Goal: Task Accomplishment & Management: Use online tool/utility

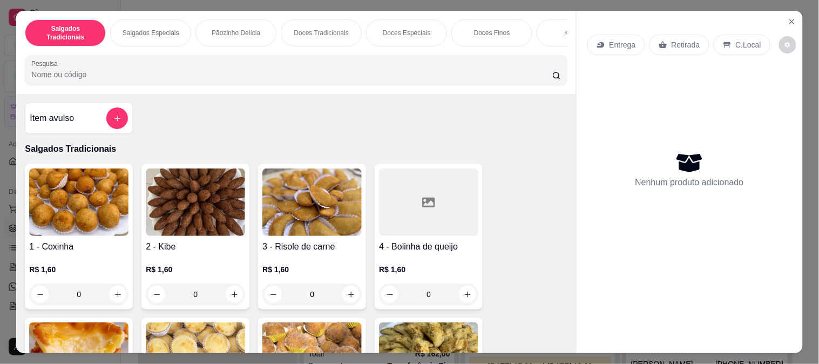
scroll to position [120, 0]
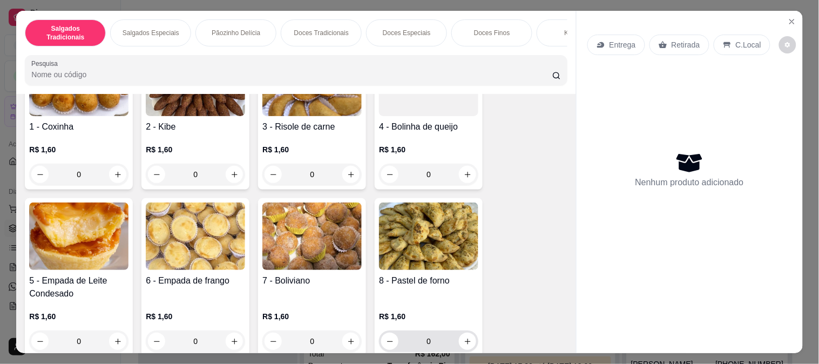
click at [412, 344] on div "8 - Pastel de forno R$ 1,60 0" at bounding box center [429, 277] width 108 height 158
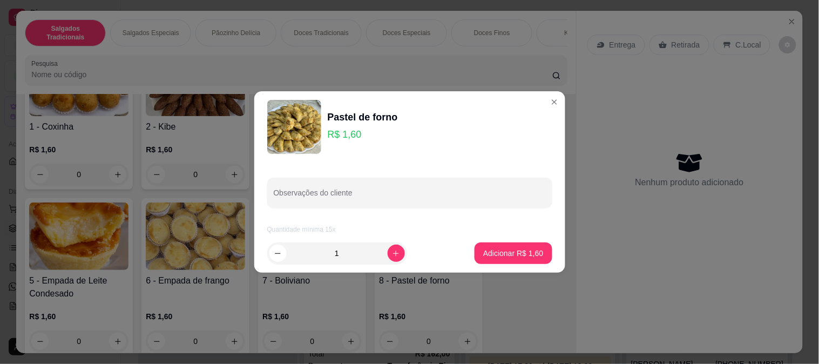
scroll to position [136, 0]
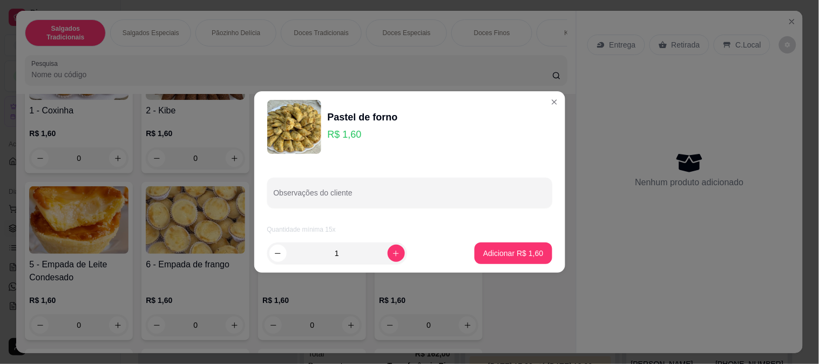
drag, startPoint x: 307, startPoint y: 243, endPoint x: 292, endPoint y: 239, distance: 15.1
click at [293, 239] on footer "1 Adicionar R$ 1,60" at bounding box center [409, 253] width 311 height 39
type input "20"
click at [509, 253] on p "Adicionar R$ 32,00" at bounding box center [511, 253] width 63 height 10
type input "20"
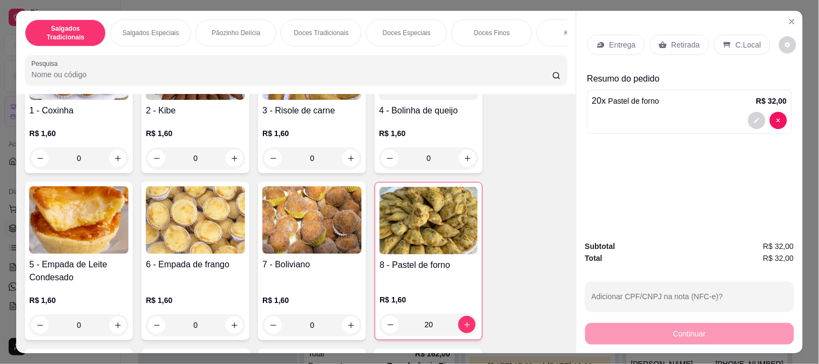
click at [182, 327] on input "0" at bounding box center [195, 325] width 61 height 22
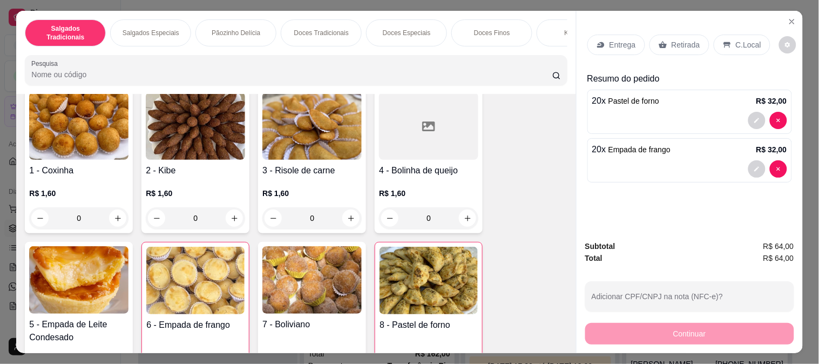
scroll to position [16, 0]
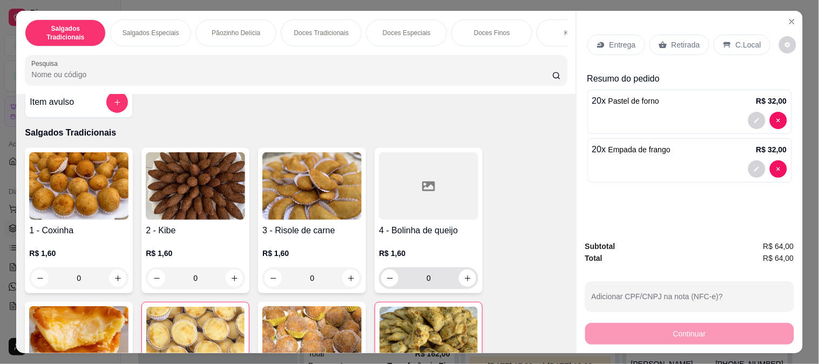
type input "20"
click at [400, 273] on input "0" at bounding box center [429, 278] width 61 height 22
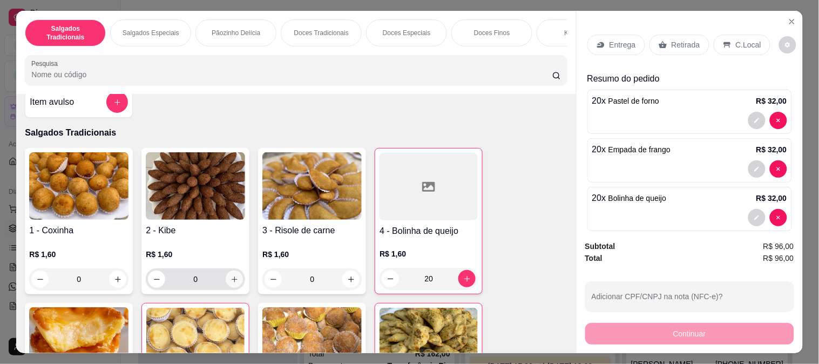
scroll to position [76, 0]
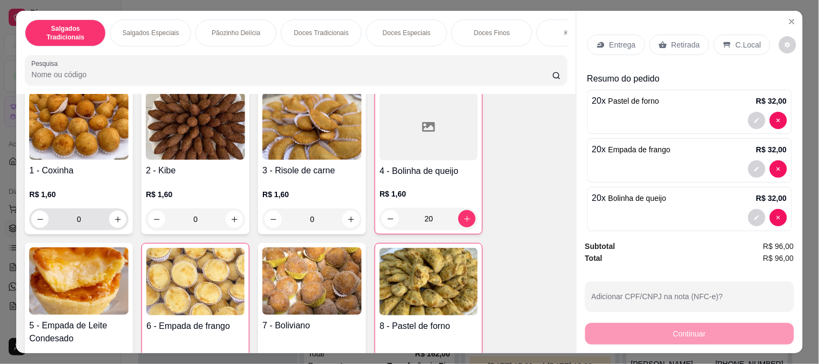
type input "20"
click at [56, 227] on input "0" at bounding box center [79, 220] width 61 height 22
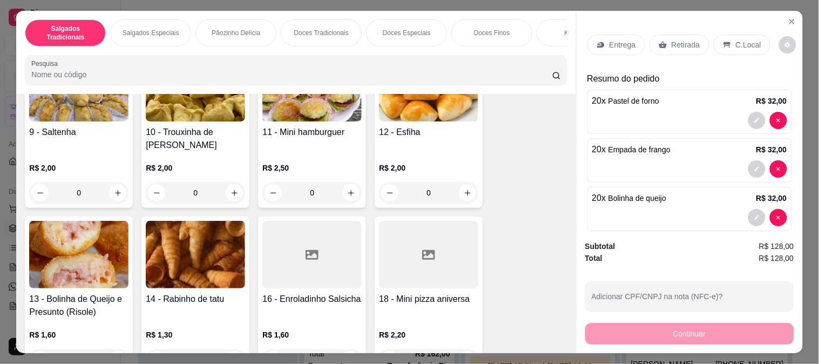
scroll to position [557, 0]
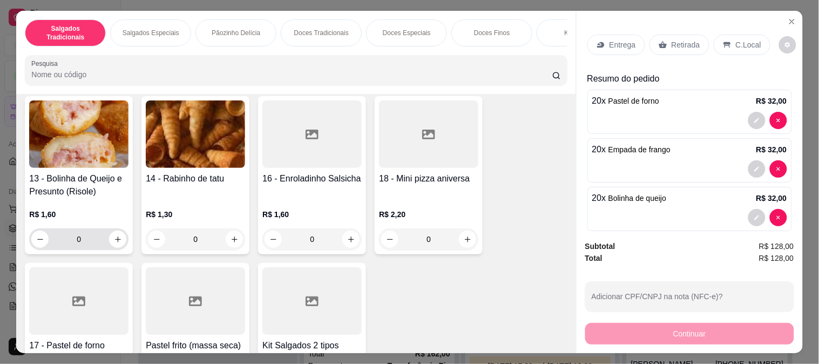
type input "20"
click at [65, 229] on input "0" at bounding box center [79, 240] width 61 height 22
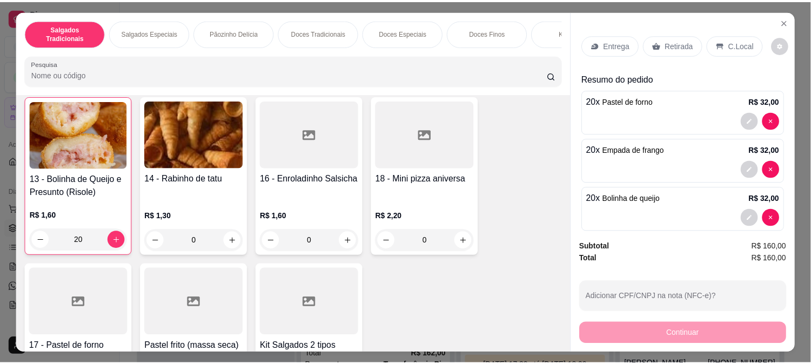
scroll to position [557, 0]
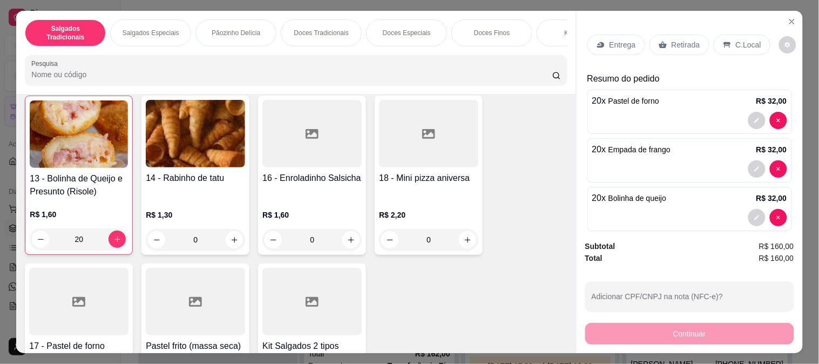
type input "20"
click at [680, 40] on p "Retirada" at bounding box center [686, 44] width 29 height 11
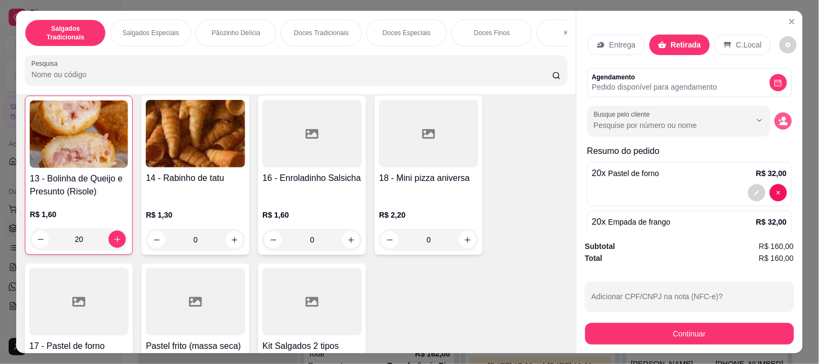
click at [779, 116] on icon "decrease-product-quantity" at bounding box center [784, 121] width 10 height 10
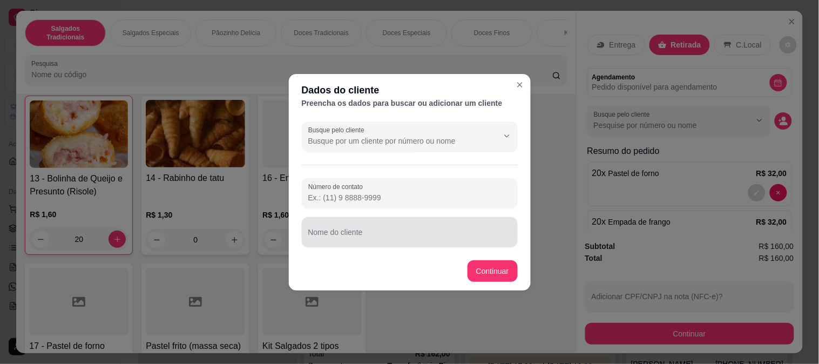
click at [384, 232] on input "Nome do cliente" at bounding box center [409, 236] width 203 height 11
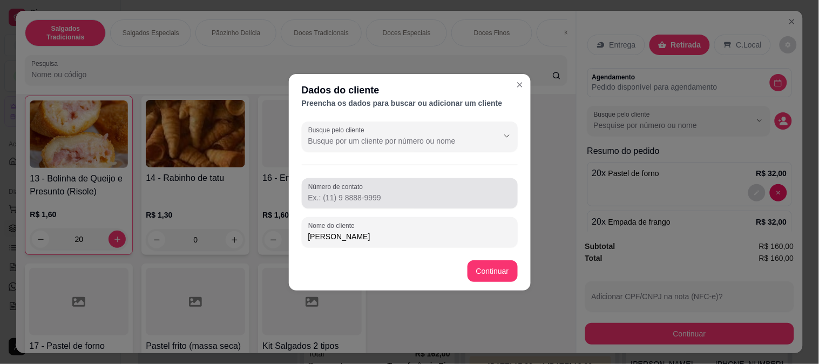
type input "[PERSON_NAME]"
click at [391, 193] on input "Número de contato" at bounding box center [409, 197] width 203 height 11
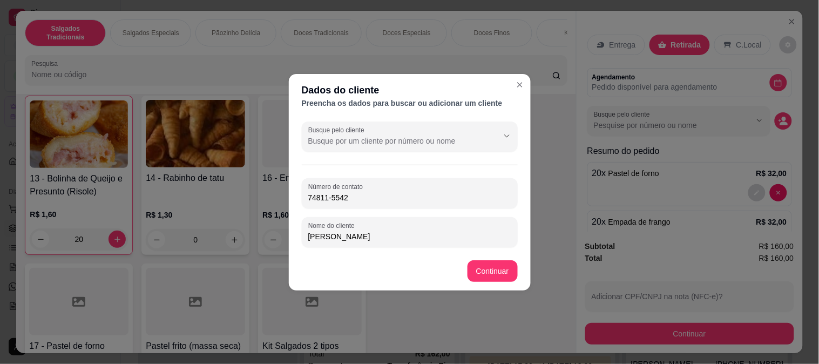
type input "[PHONE_NUMBER]"
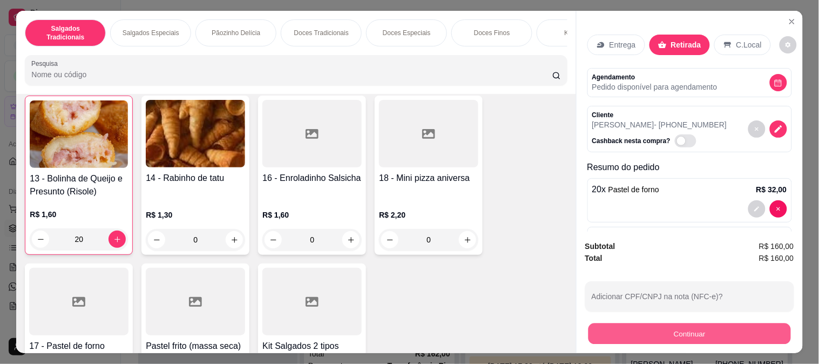
click at [695, 323] on button "Continuar" at bounding box center [689, 333] width 203 height 21
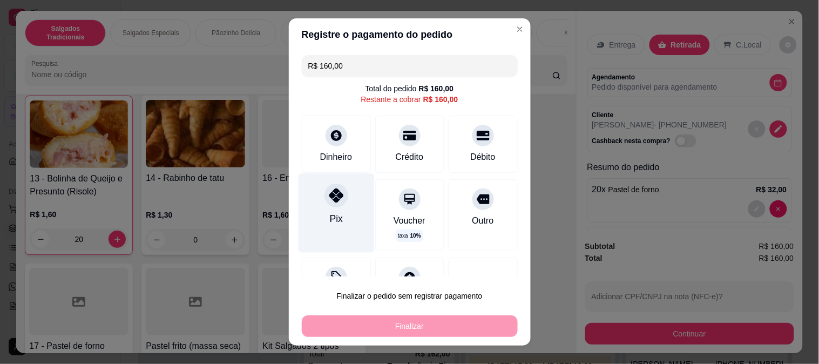
click at [316, 201] on div "Pix" at bounding box center [336, 212] width 76 height 79
type input "R$ 0,00"
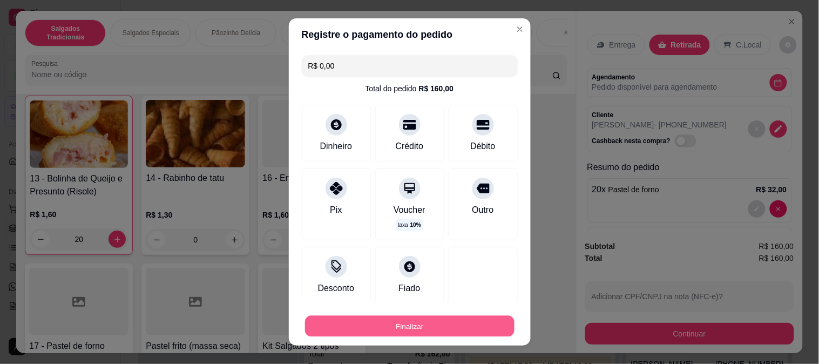
click at [440, 319] on button "Finalizar" at bounding box center [410, 326] width 210 height 21
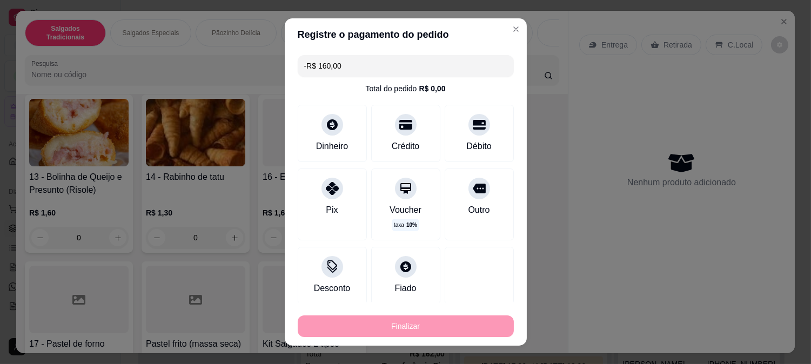
scroll to position [0, 0]
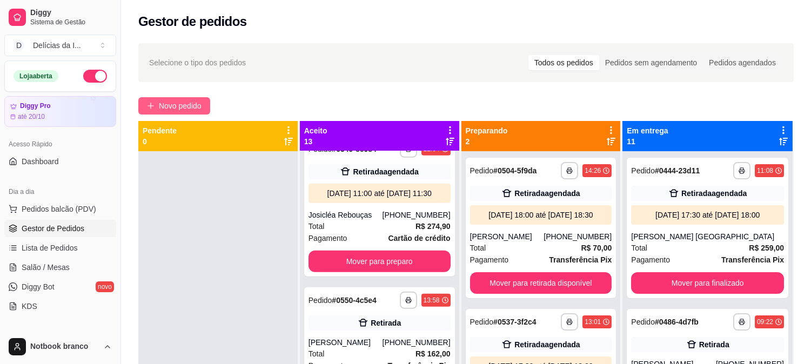
click at [173, 103] on span "Novo pedido" at bounding box center [180, 106] width 43 height 12
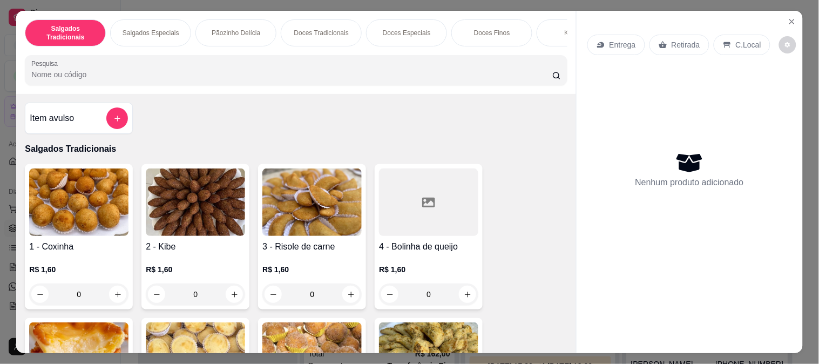
click at [83, 76] on input "Pesquisa" at bounding box center [291, 74] width 521 height 11
click at [121, 124] on button "add-separate-item" at bounding box center [117, 119] width 22 height 22
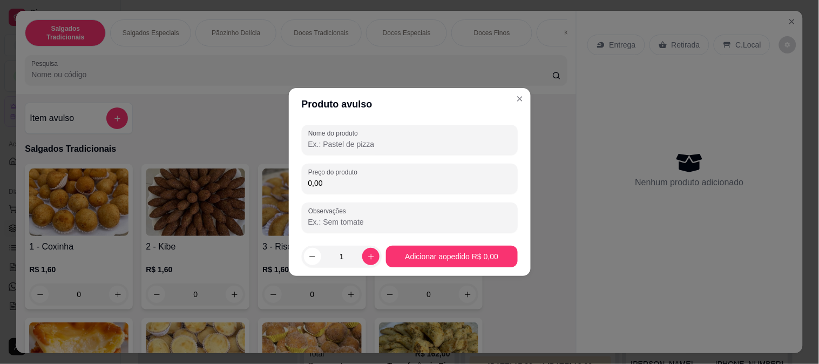
click at [348, 143] on input "Nome do produto" at bounding box center [409, 144] width 203 height 11
click at [367, 145] on input "Coxinha Costela" at bounding box center [409, 144] width 203 height 11
type input "Coxinha Costela G"
click at [321, 187] on input "0,00" at bounding box center [409, 183] width 203 height 11
type input "10,00"
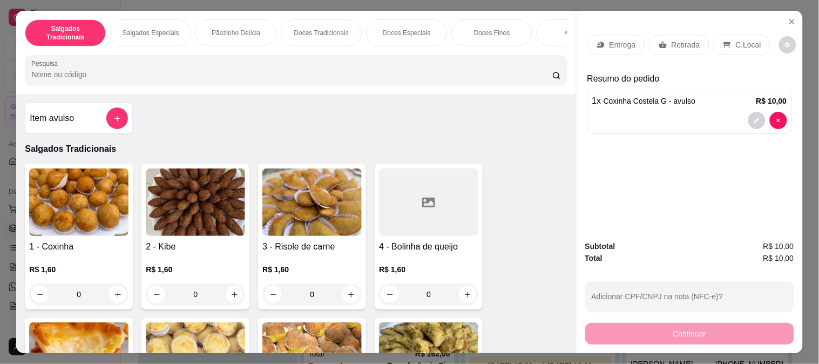
click at [672, 45] on p "Retirada" at bounding box center [686, 44] width 29 height 11
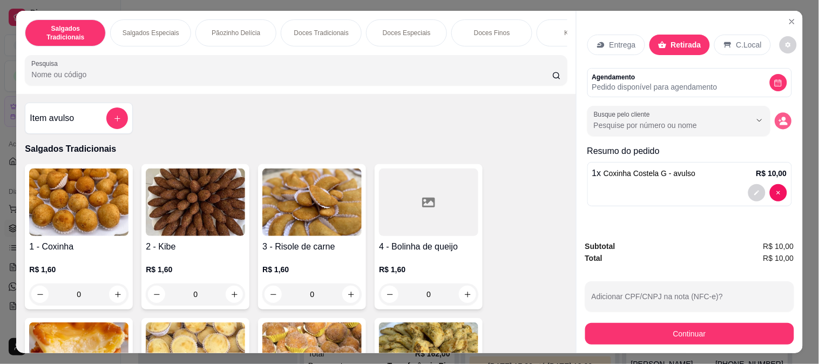
click at [781, 122] on icon "decrease-product-quantity" at bounding box center [785, 124] width 8 height 4
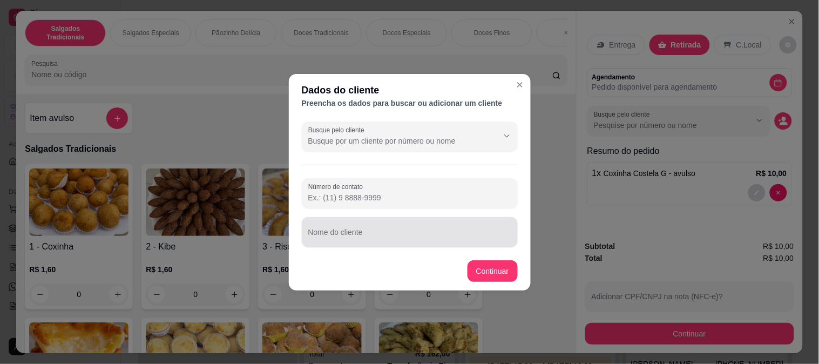
click at [389, 221] on div at bounding box center [409, 232] width 203 height 22
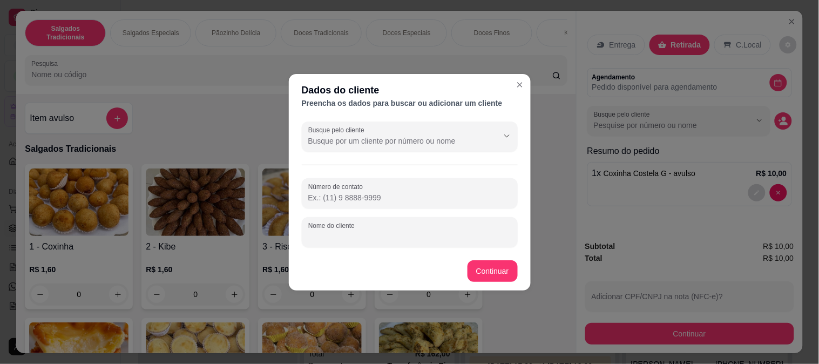
type input "g"
type input "n"
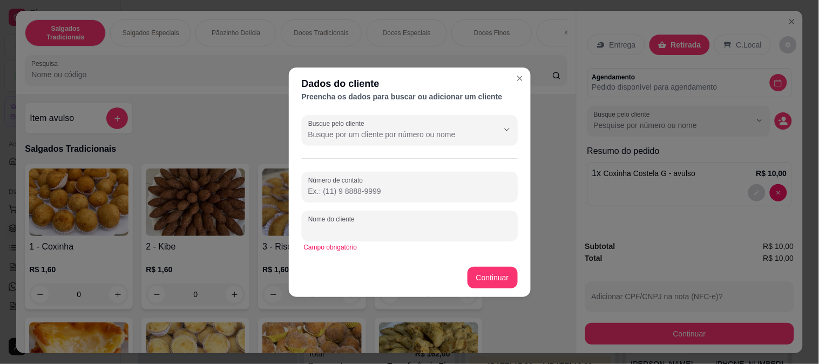
click at [371, 130] on input "Busque pelo cliente" at bounding box center [394, 134] width 173 height 11
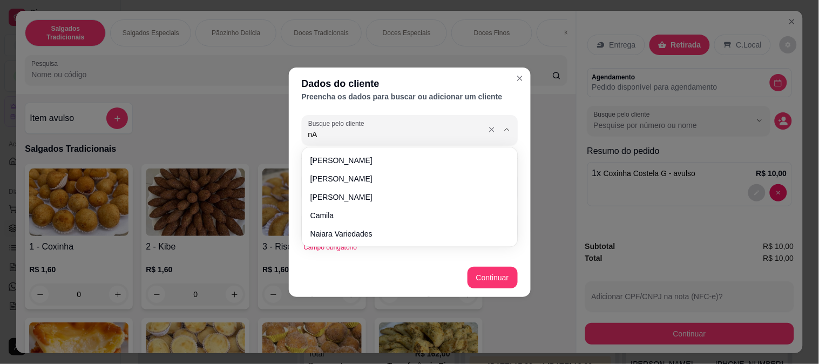
type input "n"
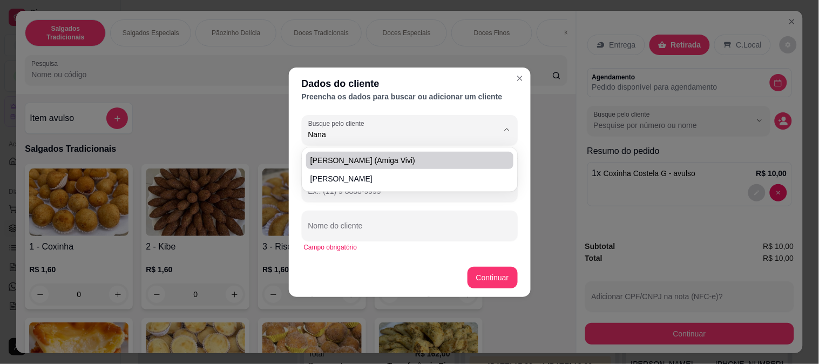
click at [341, 160] on span "[PERSON_NAME] (amiga vivi)" at bounding box center [405, 160] width 188 height 11
type input "[PERSON_NAME] (amiga vivi)"
type input "[PHONE_NUMBER]"
type input "[PERSON_NAME] (amiga vivi)"
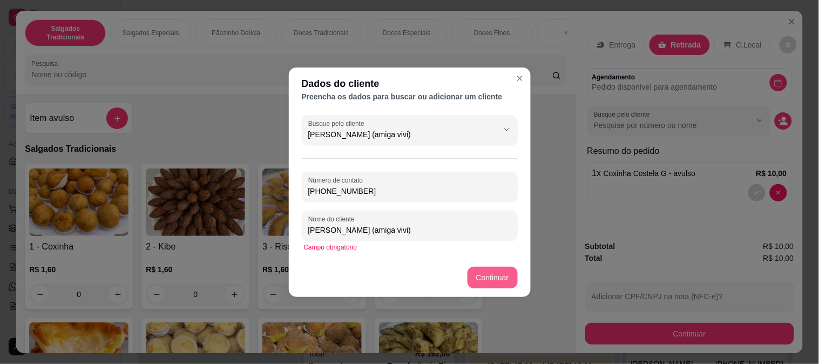
type input "[PERSON_NAME] (amiga vivi)"
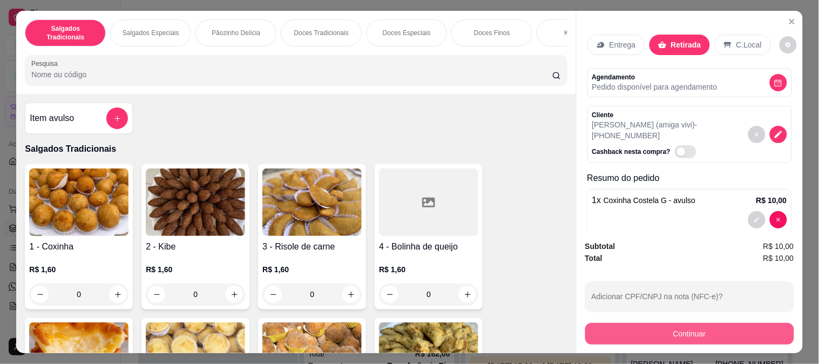
click at [712, 328] on button "Continuar" at bounding box center [690, 334] width 209 height 22
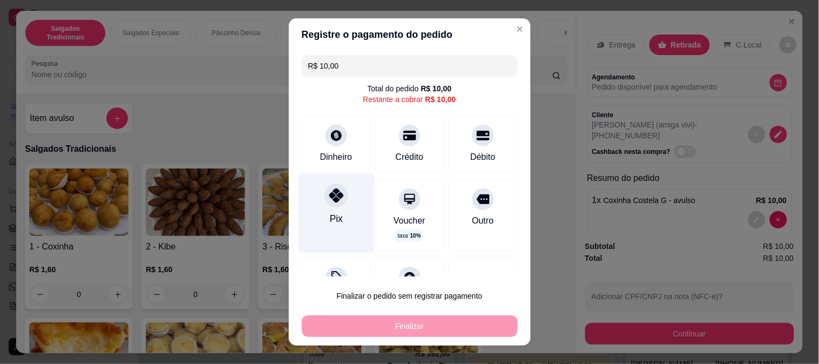
click at [329, 199] on icon at bounding box center [336, 196] width 14 height 14
type input "R$ 0,00"
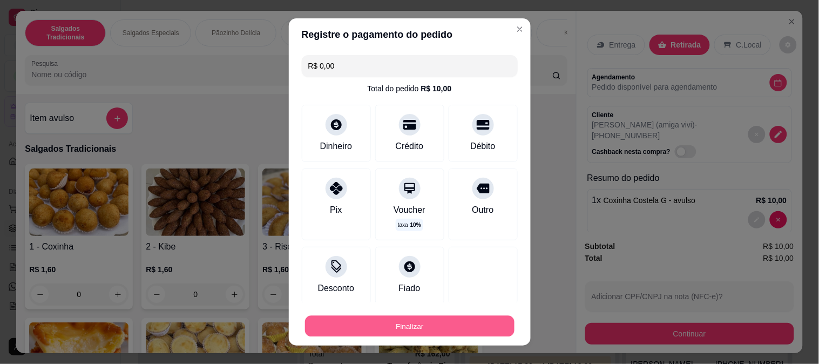
click at [413, 330] on button "Finalizar" at bounding box center [410, 326] width 210 height 21
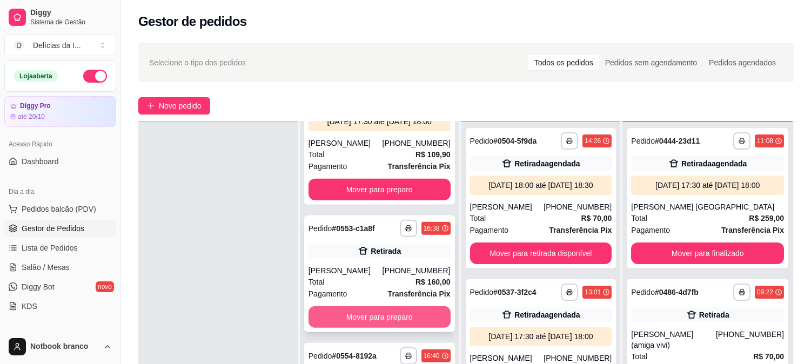
scroll to position [165, 0]
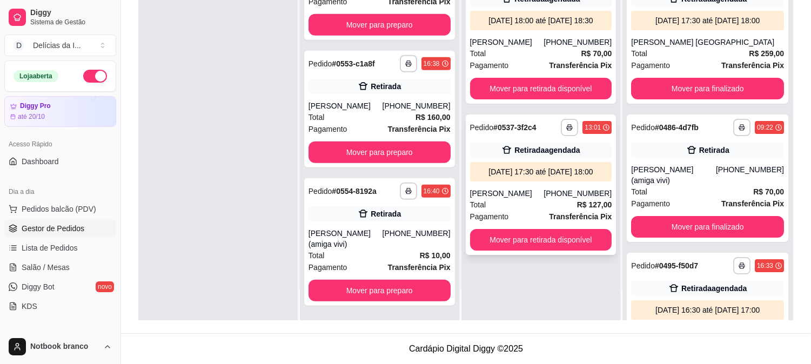
click at [526, 191] on div "[PERSON_NAME]" at bounding box center [507, 193] width 74 height 11
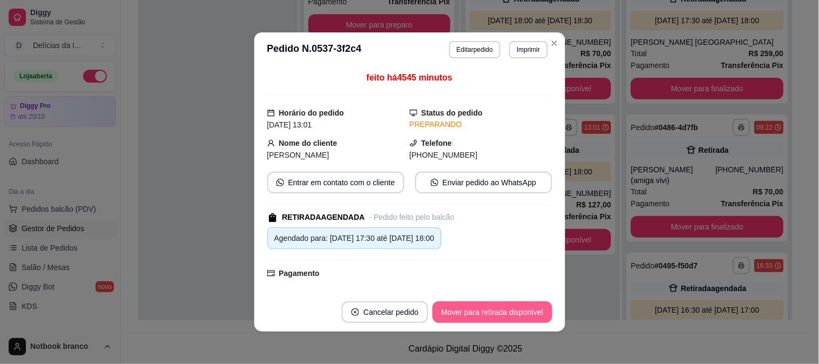
click at [522, 311] on button "Mover para retirada disponível" at bounding box center [492, 312] width 119 height 22
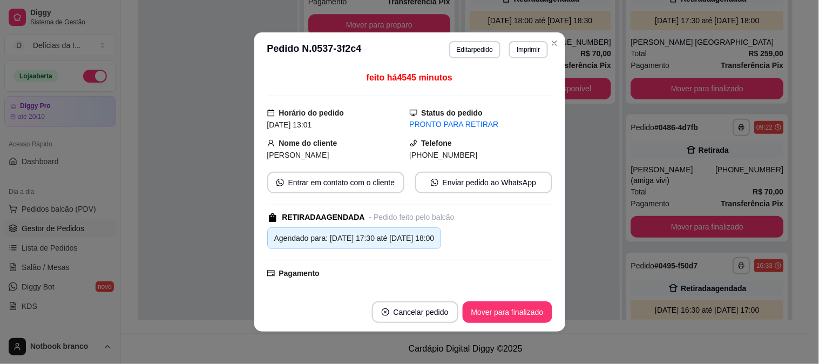
click at [505, 314] on button "Mover para finalizado" at bounding box center [508, 312] width 90 height 22
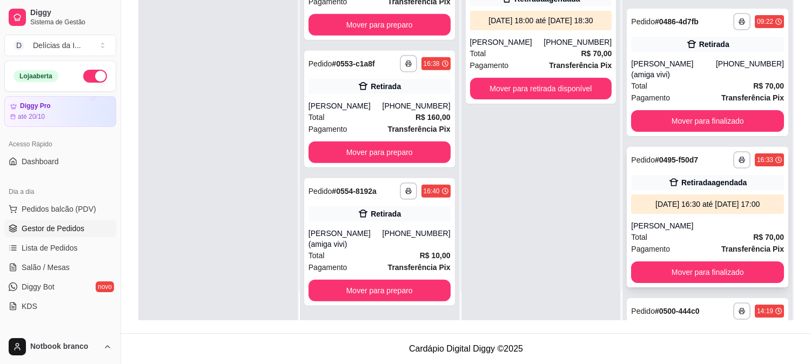
scroll to position [286, 0]
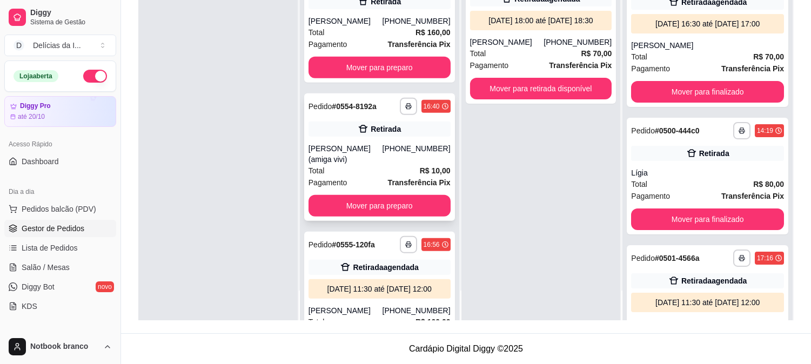
click at [382, 165] on div "[PERSON_NAME] (amiga vivi)" at bounding box center [345, 154] width 74 height 22
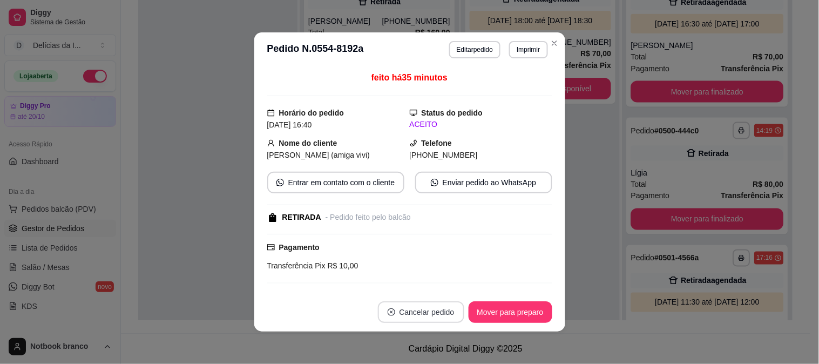
click at [434, 310] on button "Cancelar pedido" at bounding box center [421, 312] width 86 height 22
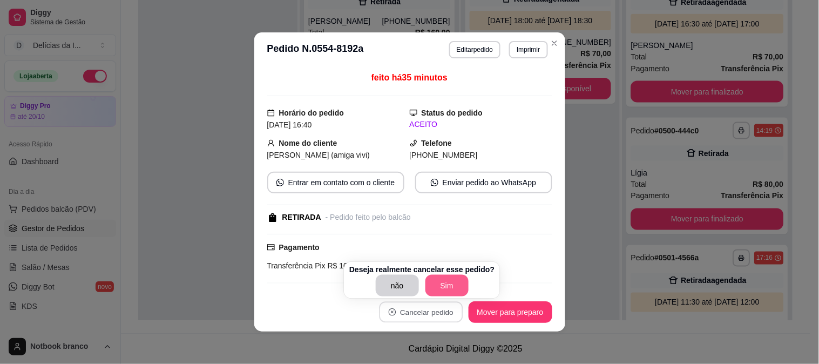
click at [441, 290] on button "Sim" at bounding box center [447, 286] width 43 height 22
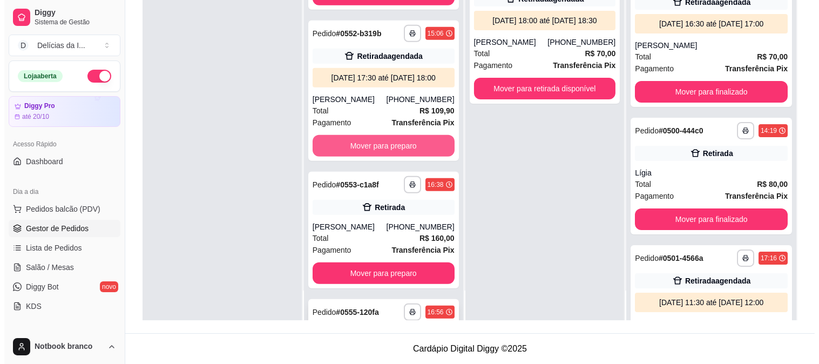
scroll to position [1750, 0]
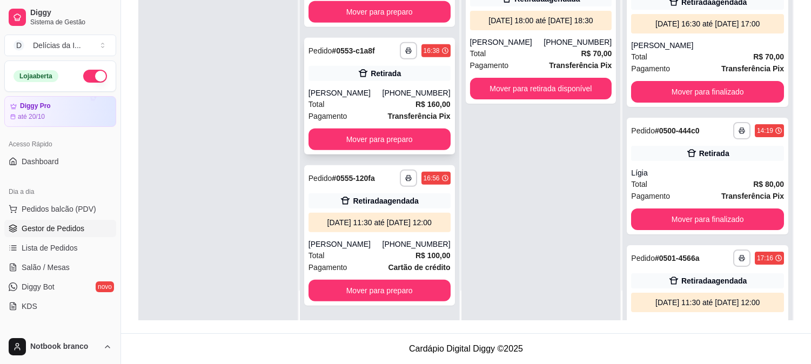
click at [376, 79] on div "Retirada" at bounding box center [386, 73] width 30 height 11
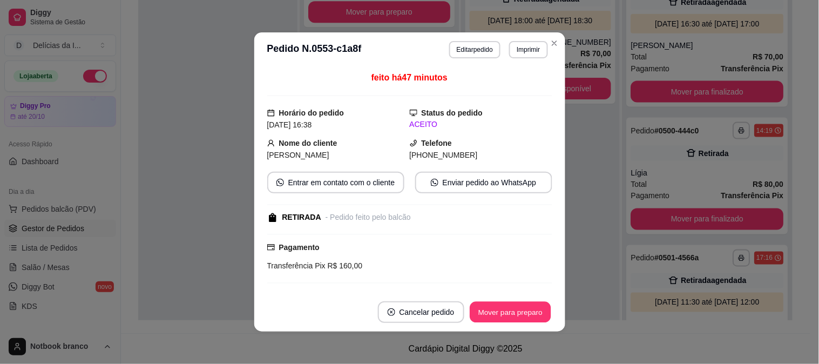
click at [516, 312] on button "Mover para preparo" at bounding box center [510, 312] width 81 height 21
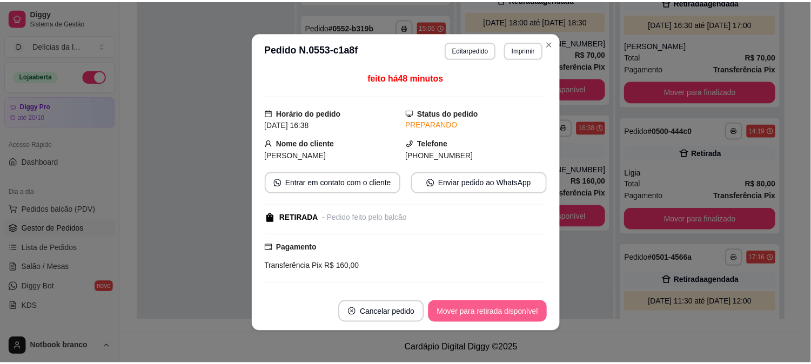
scroll to position [1683, 0]
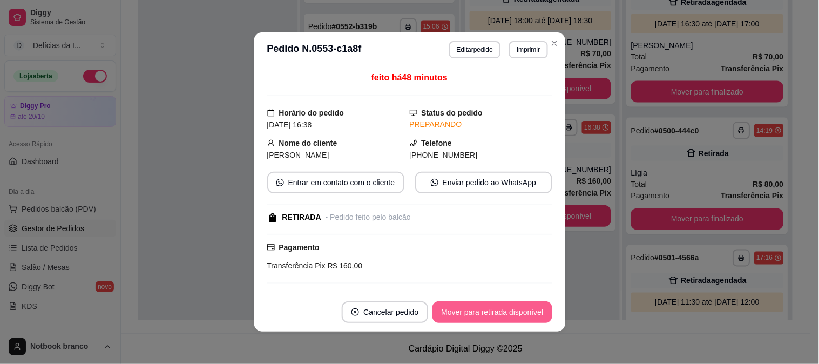
click at [509, 312] on button "Mover para retirada disponível" at bounding box center [492, 312] width 119 height 22
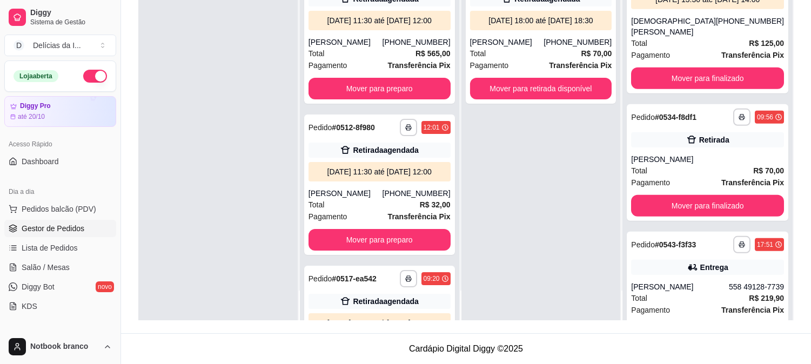
scroll to position [1314, 0]
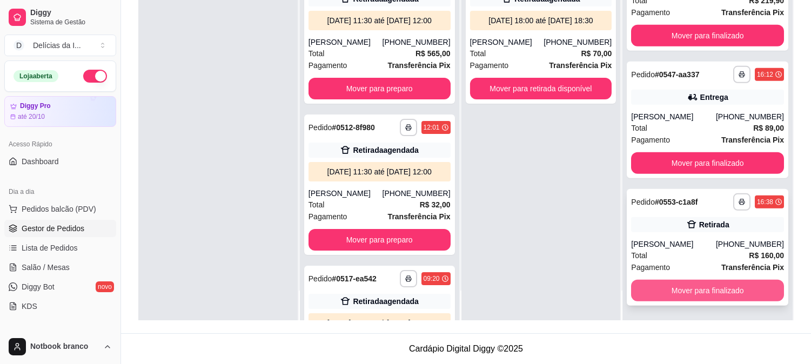
click at [699, 288] on button "Mover para finalizado" at bounding box center [707, 291] width 153 height 22
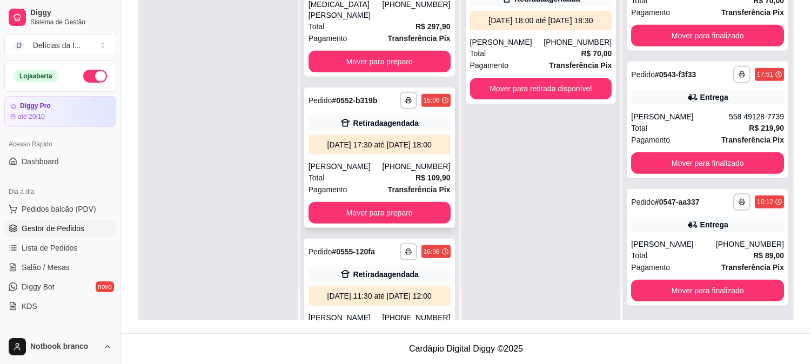
scroll to position [1443, 0]
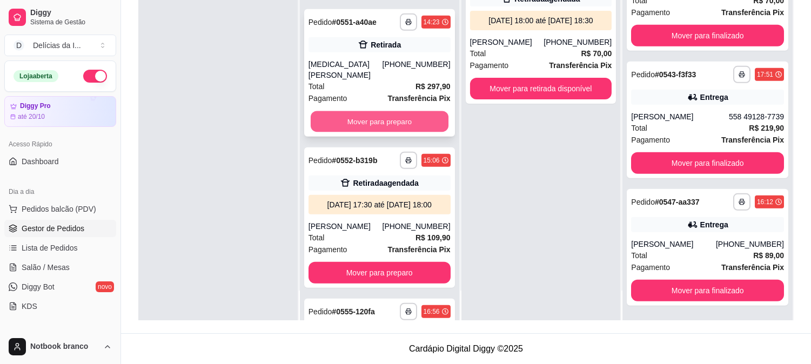
click at [376, 132] on button "Mover para preparo" at bounding box center [380, 121] width 138 height 21
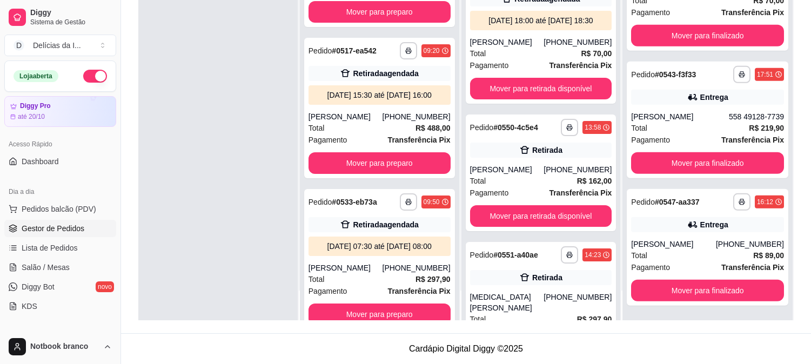
scroll to position [0, 0]
